Goal: Transaction & Acquisition: Purchase product/service

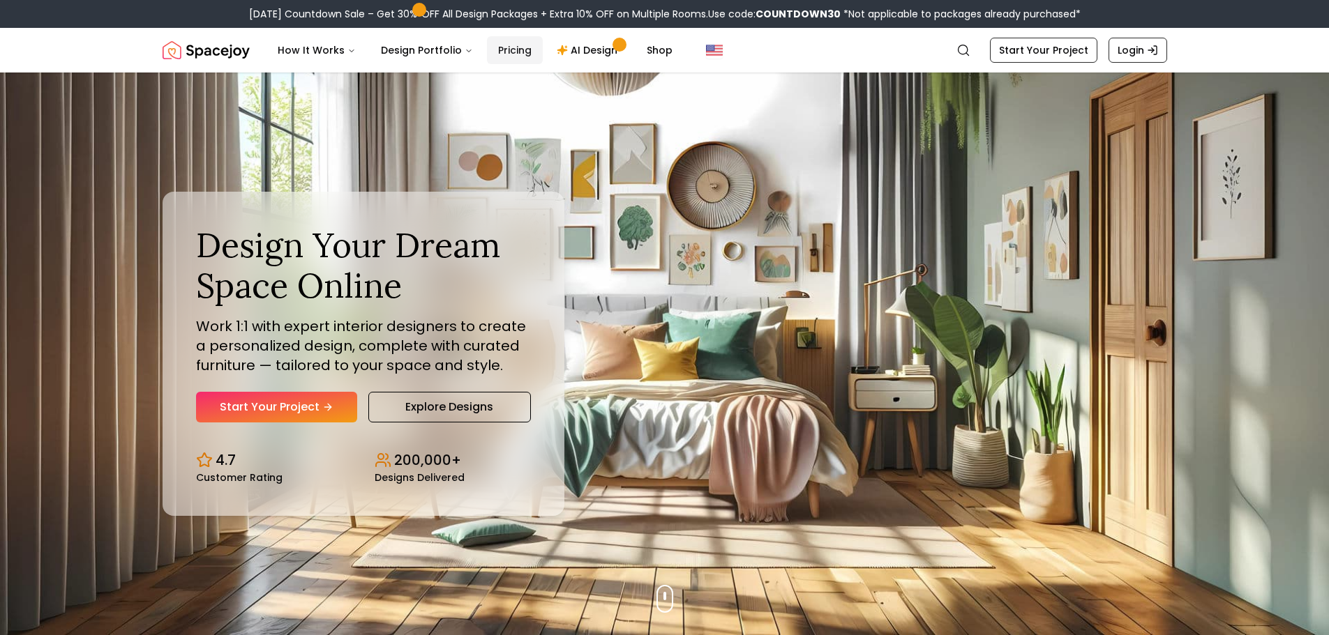
click at [495, 48] on link "Pricing" at bounding box center [515, 50] width 56 height 28
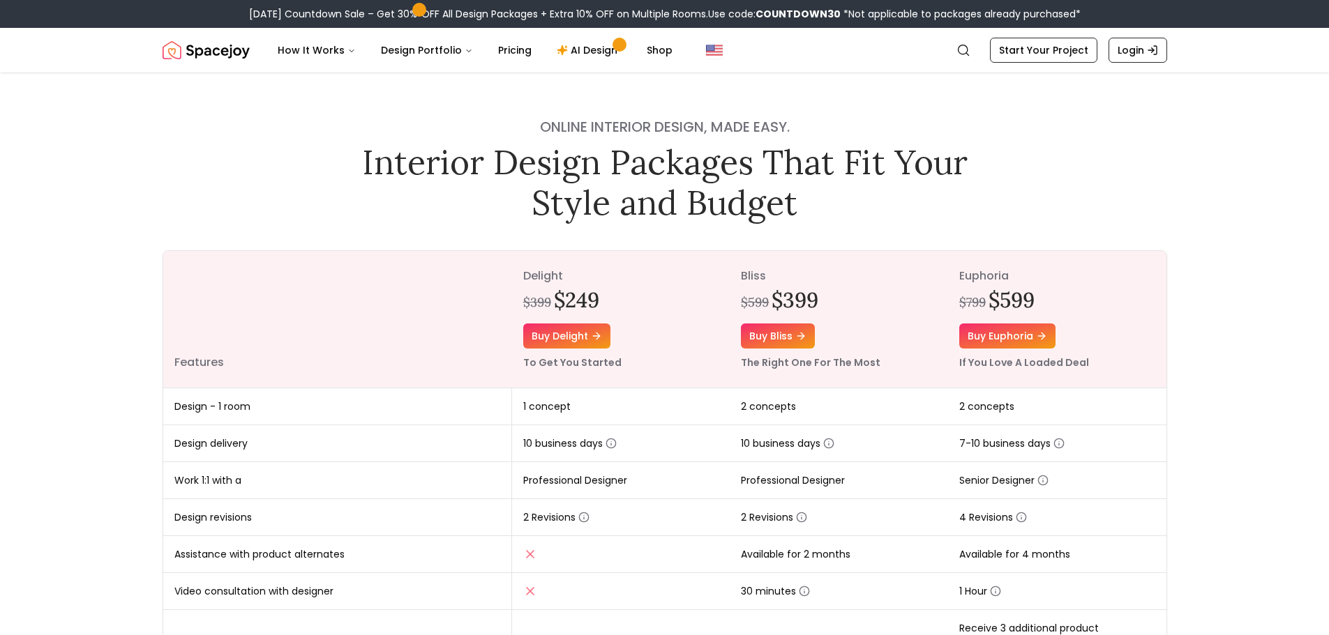
click at [215, 47] on img "Spacejoy" at bounding box center [206, 50] width 87 height 28
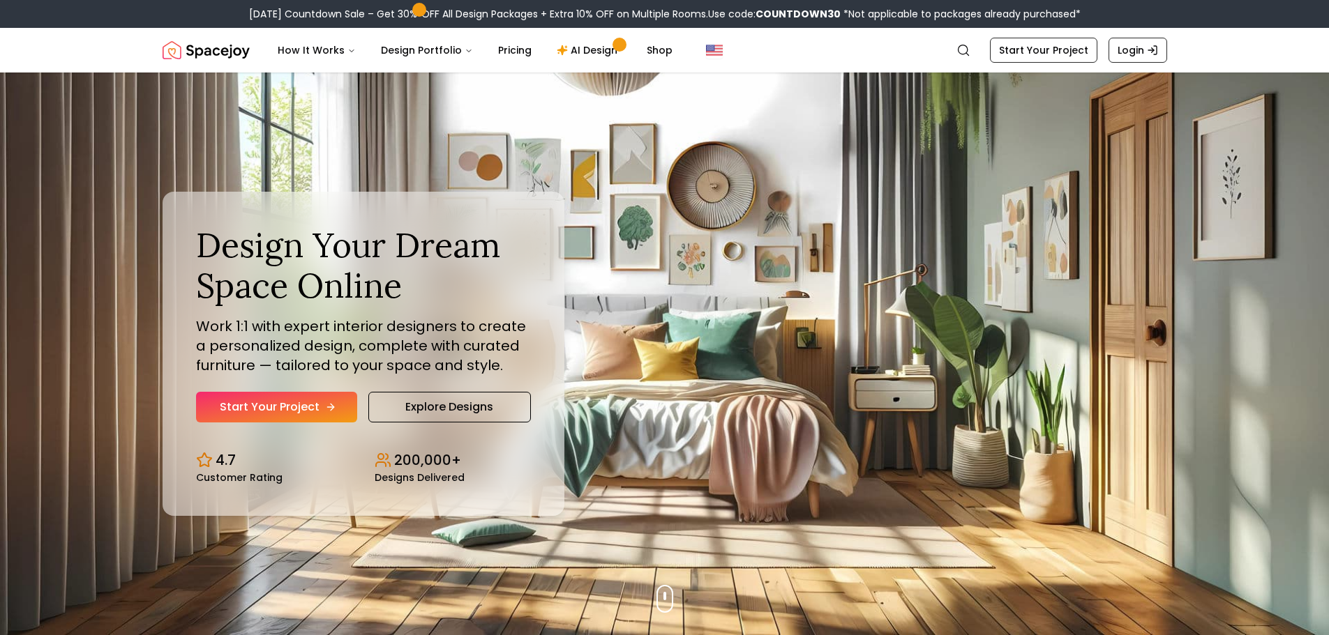
click at [267, 413] on link "Start Your Project" at bounding box center [276, 407] width 161 height 31
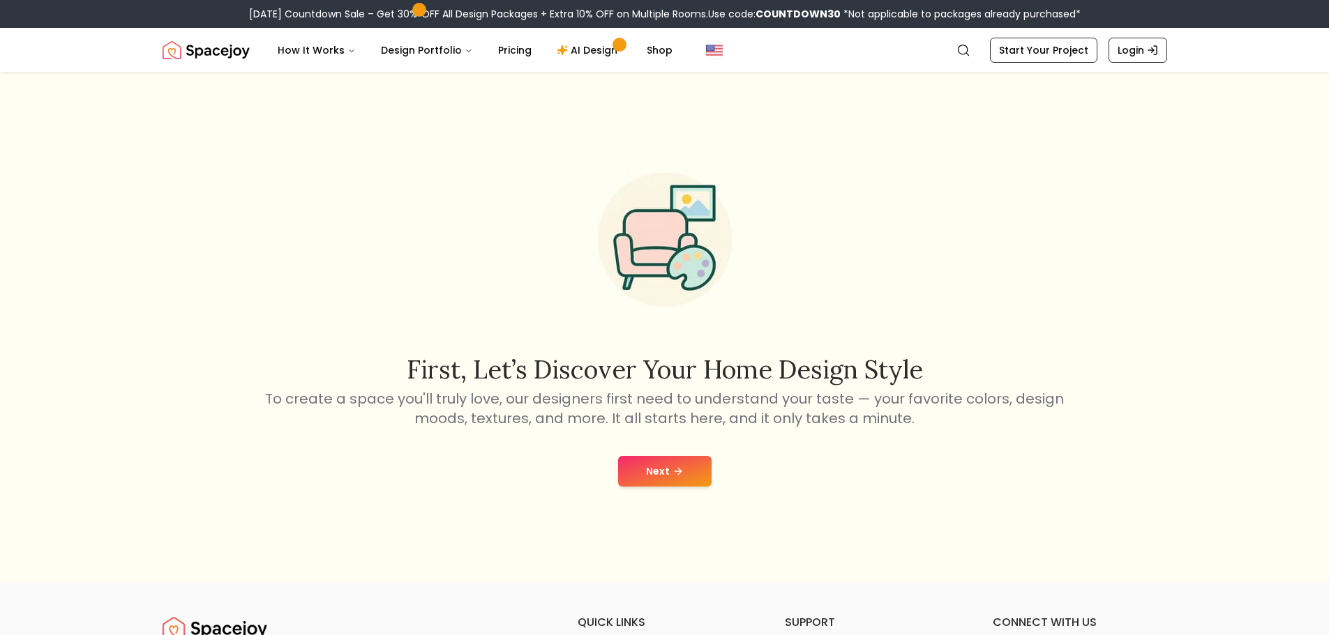
click at [655, 455] on div "Next" at bounding box center [664, 471] width 1306 height 53
click at [679, 476] on icon at bounding box center [677, 471] width 11 height 11
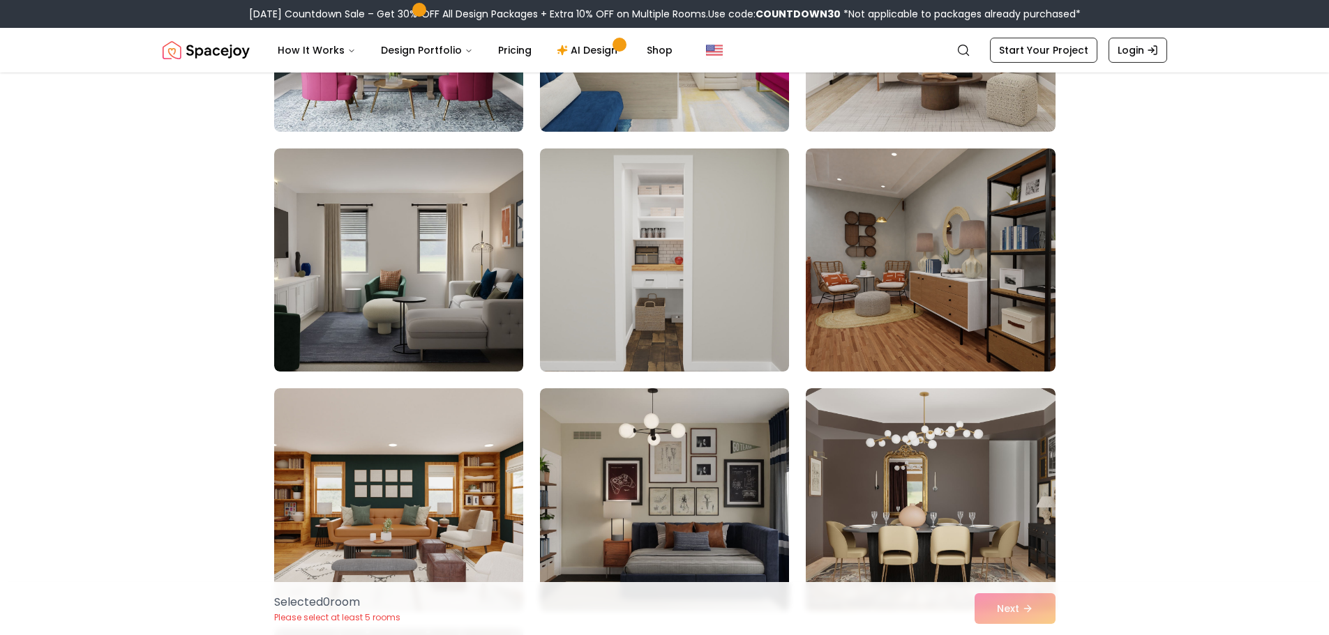
scroll to position [488, 0]
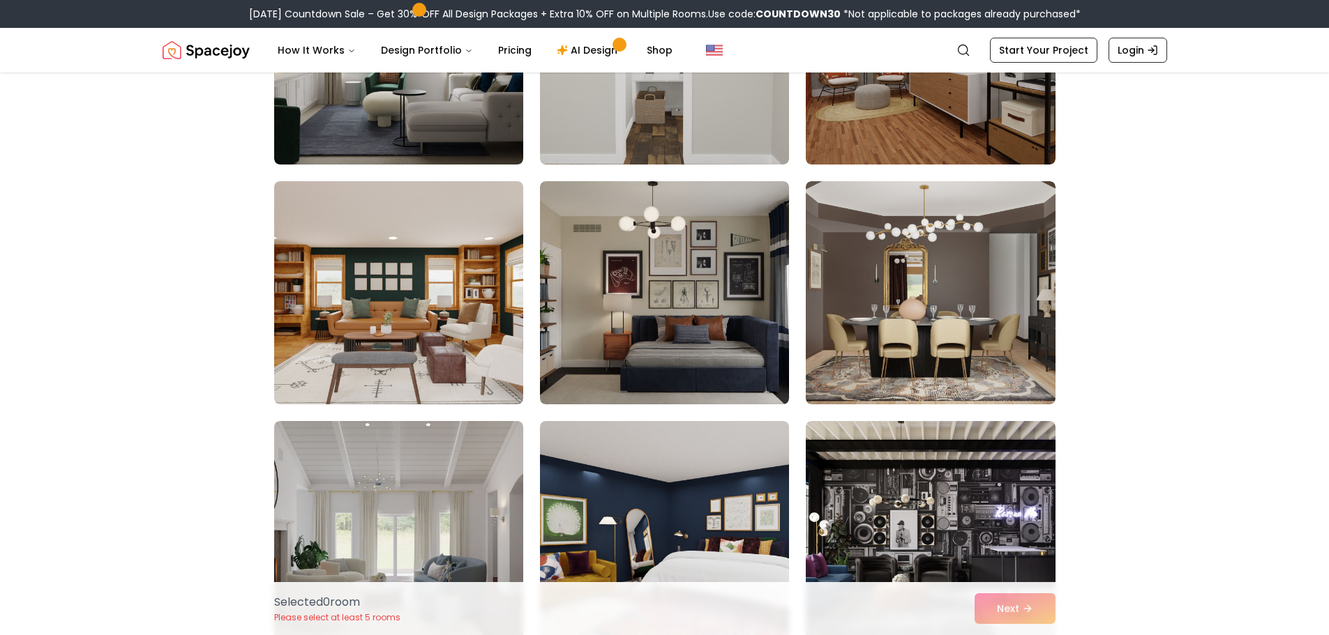
click at [229, 47] on img "Spacejoy" at bounding box center [206, 50] width 87 height 28
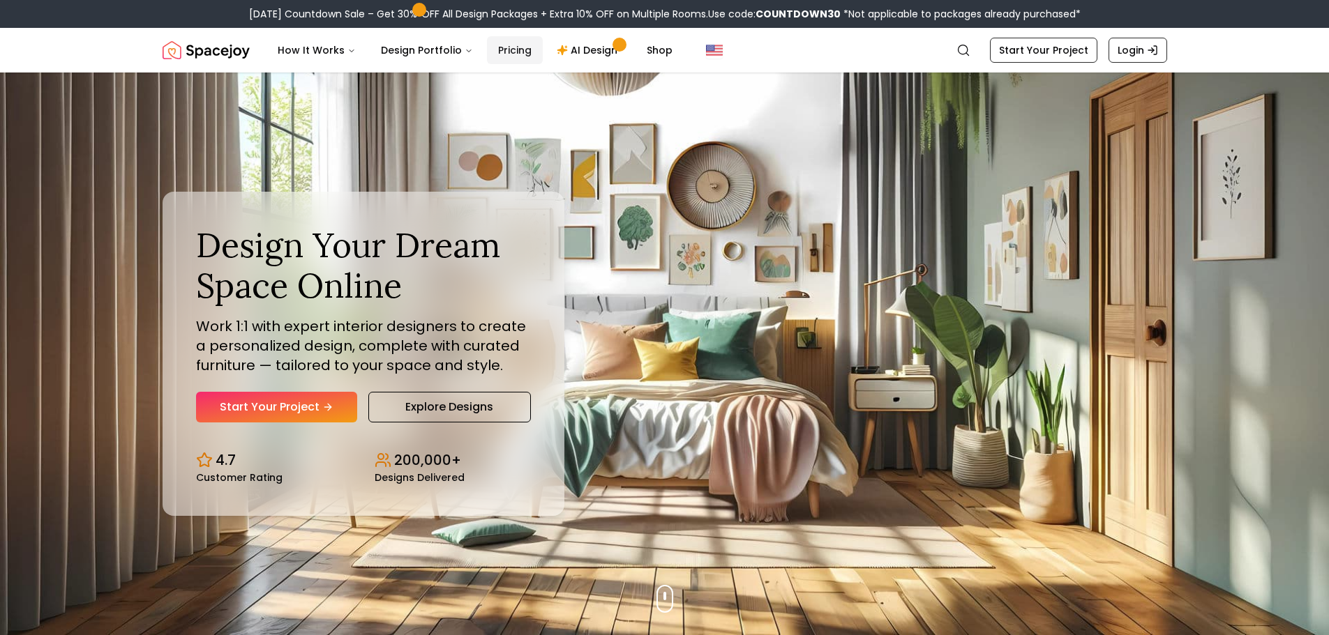
click at [514, 56] on link "Pricing" at bounding box center [515, 50] width 56 height 28
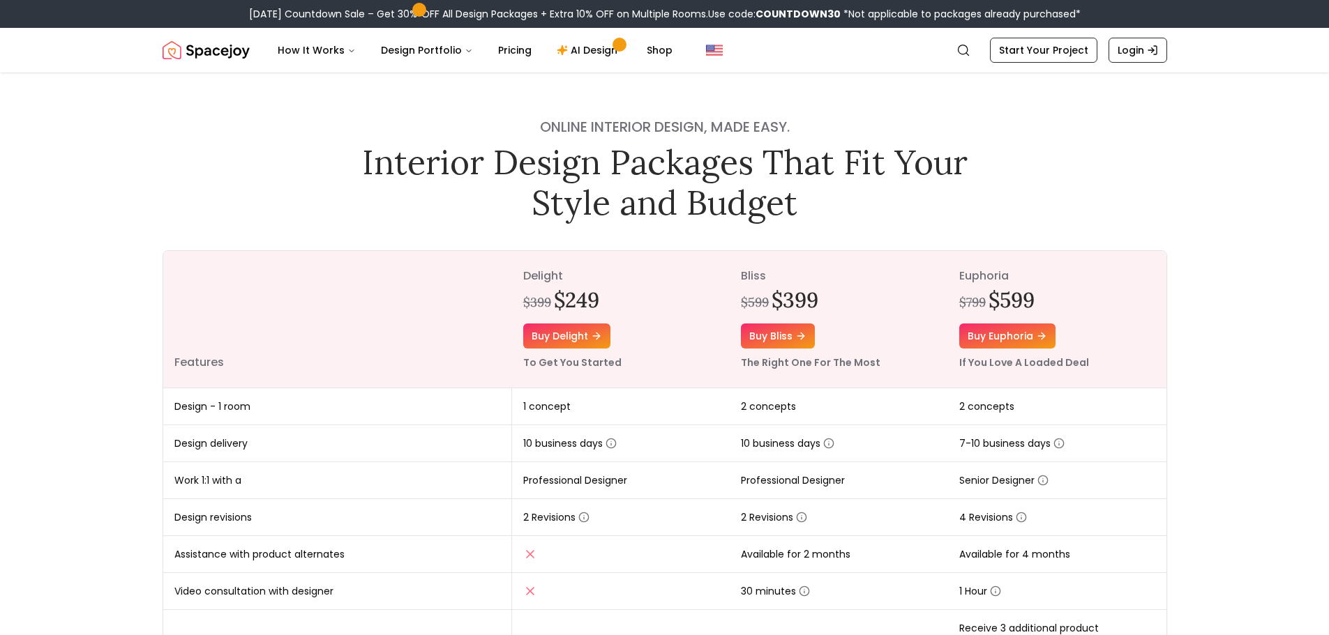
click at [227, 50] on img "Spacejoy" at bounding box center [206, 50] width 87 height 28
